Goal: Find specific page/section: Find specific page/section

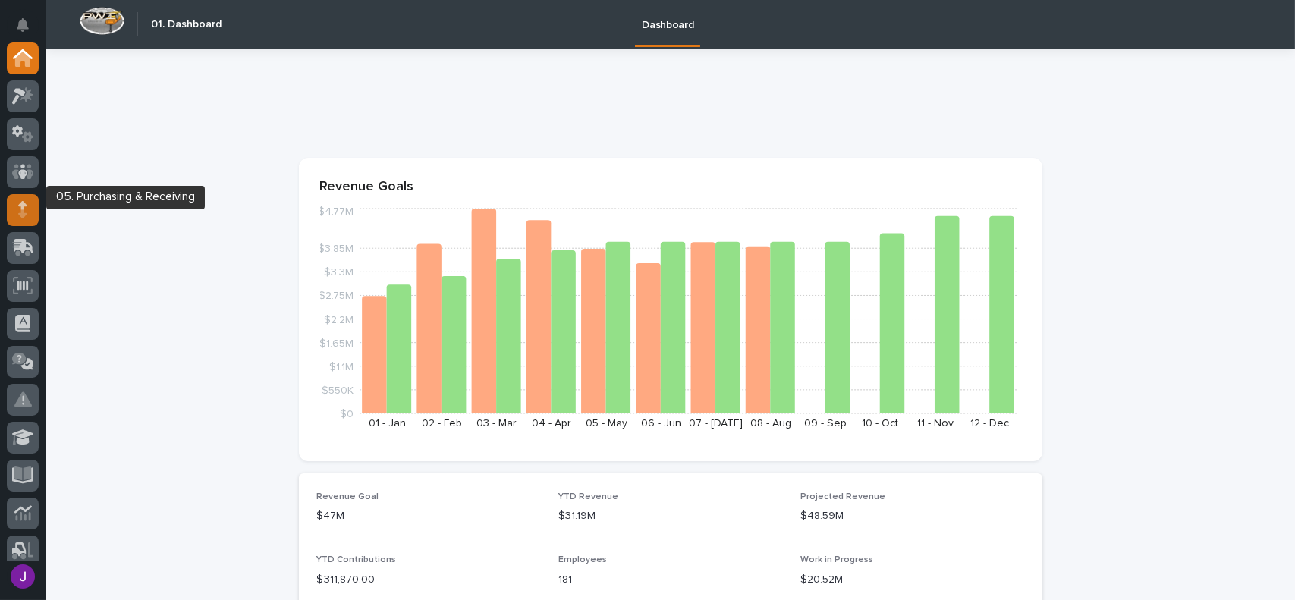
scroll to position [76, 0]
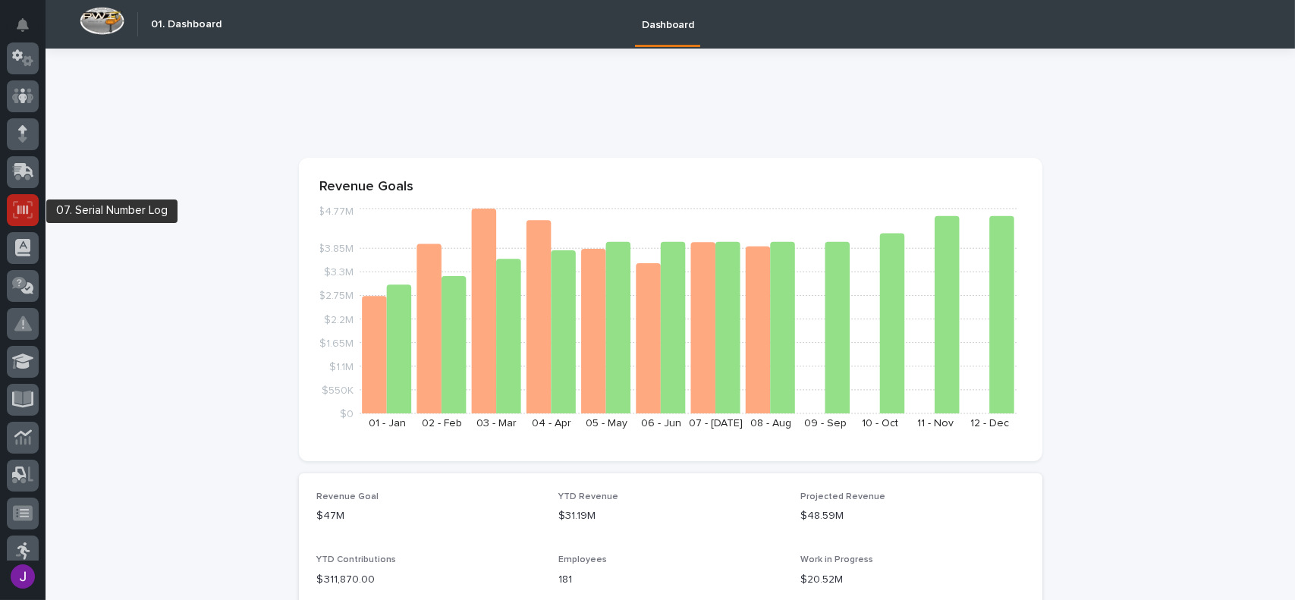
click at [27, 212] on icon at bounding box center [22, 209] width 11 height 9
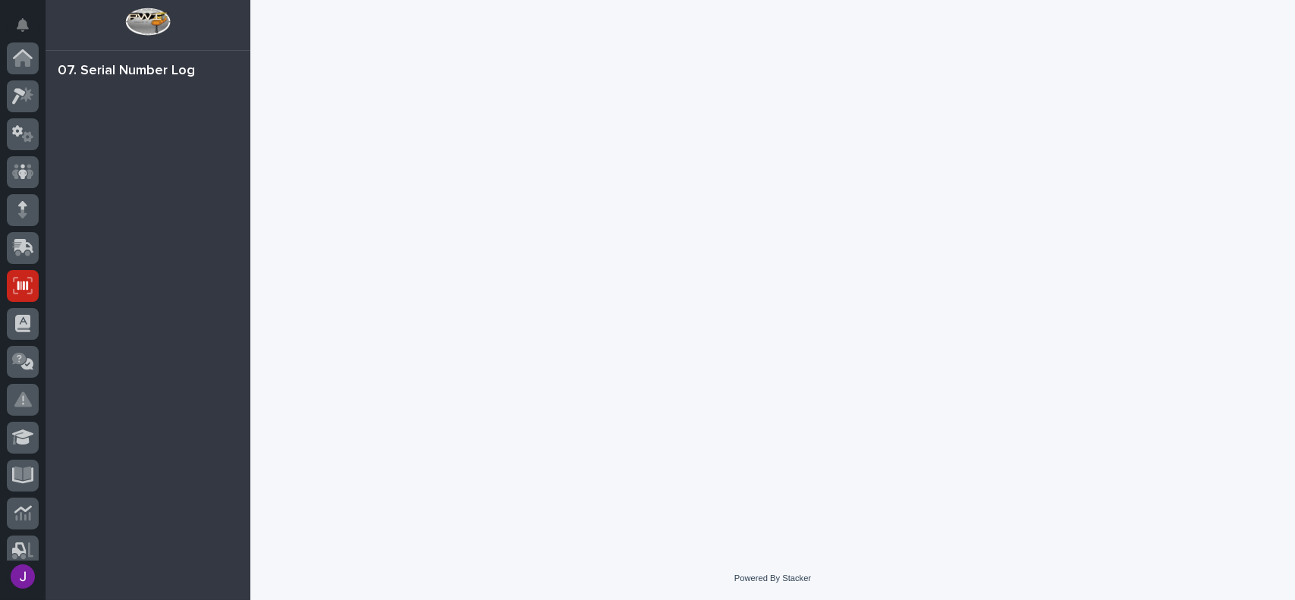
scroll to position [228, 0]
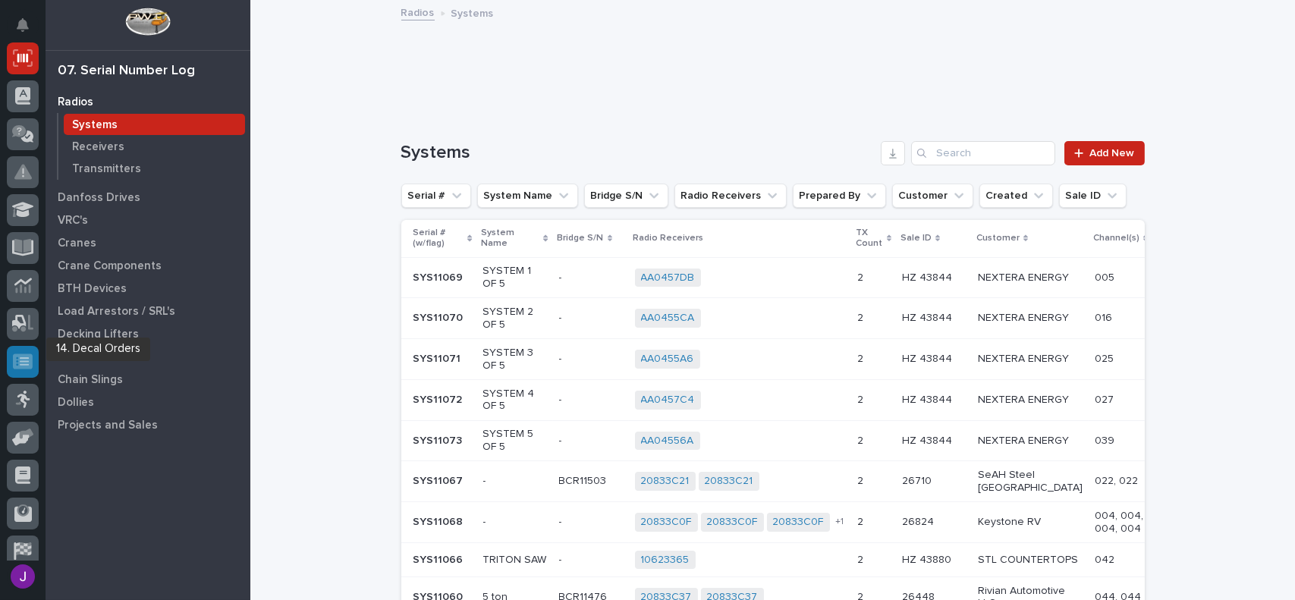
scroll to position [278, 0]
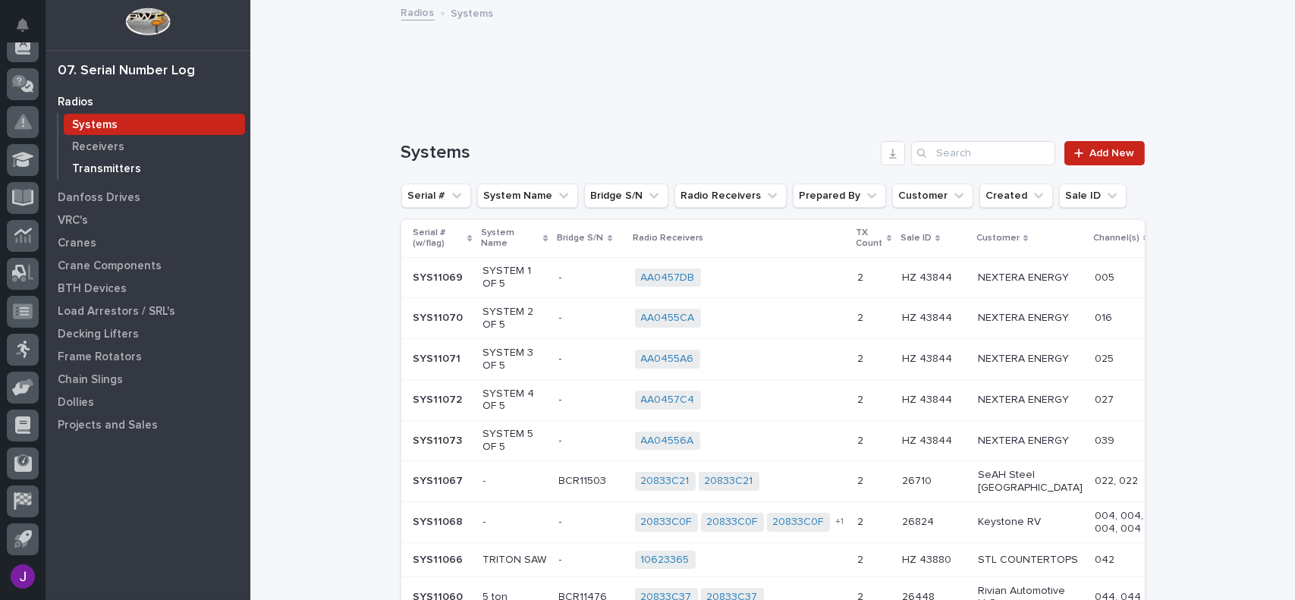
click at [94, 167] on p "Transmitters" at bounding box center [106, 169] width 69 height 14
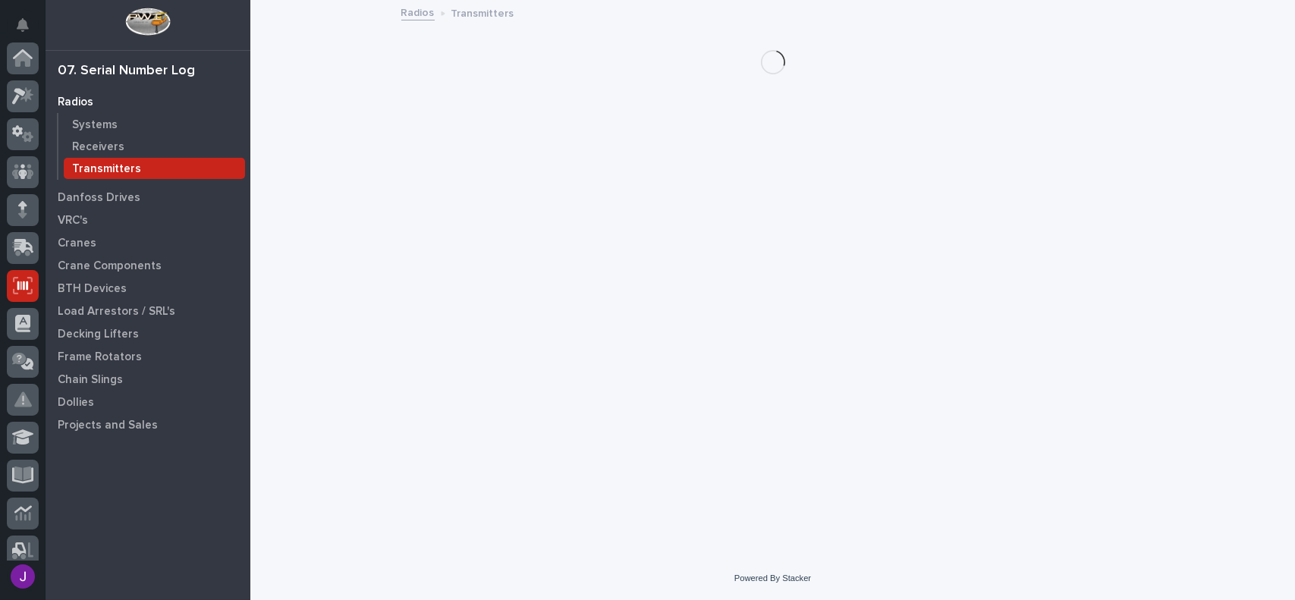
scroll to position [228, 0]
